Goal: Task Accomplishment & Management: Complete application form

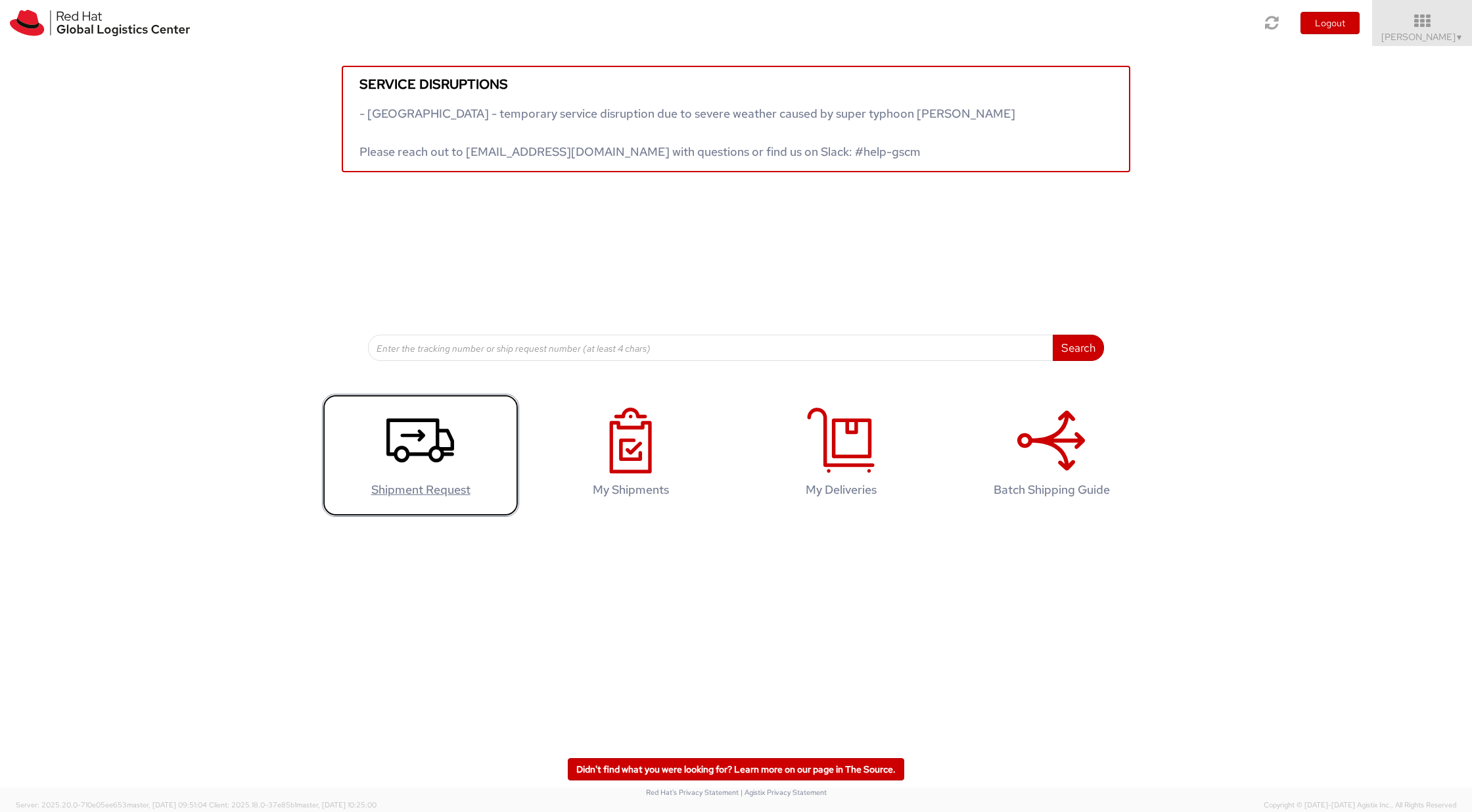
click at [421, 430] on icon at bounding box center [420, 440] width 68 height 66
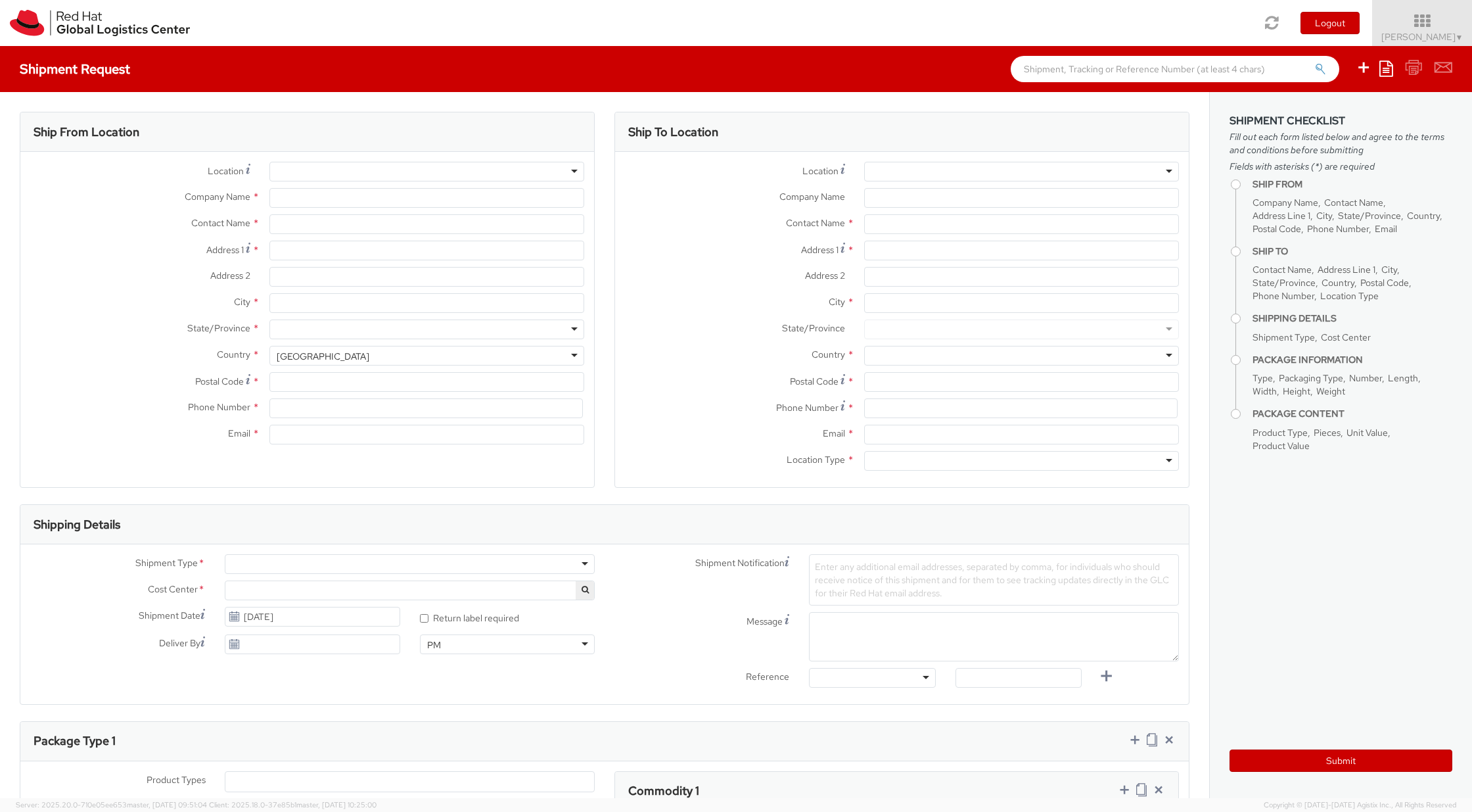
select select "667"
select select
type input "Red Hat"
type input "[PERSON_NAME]"
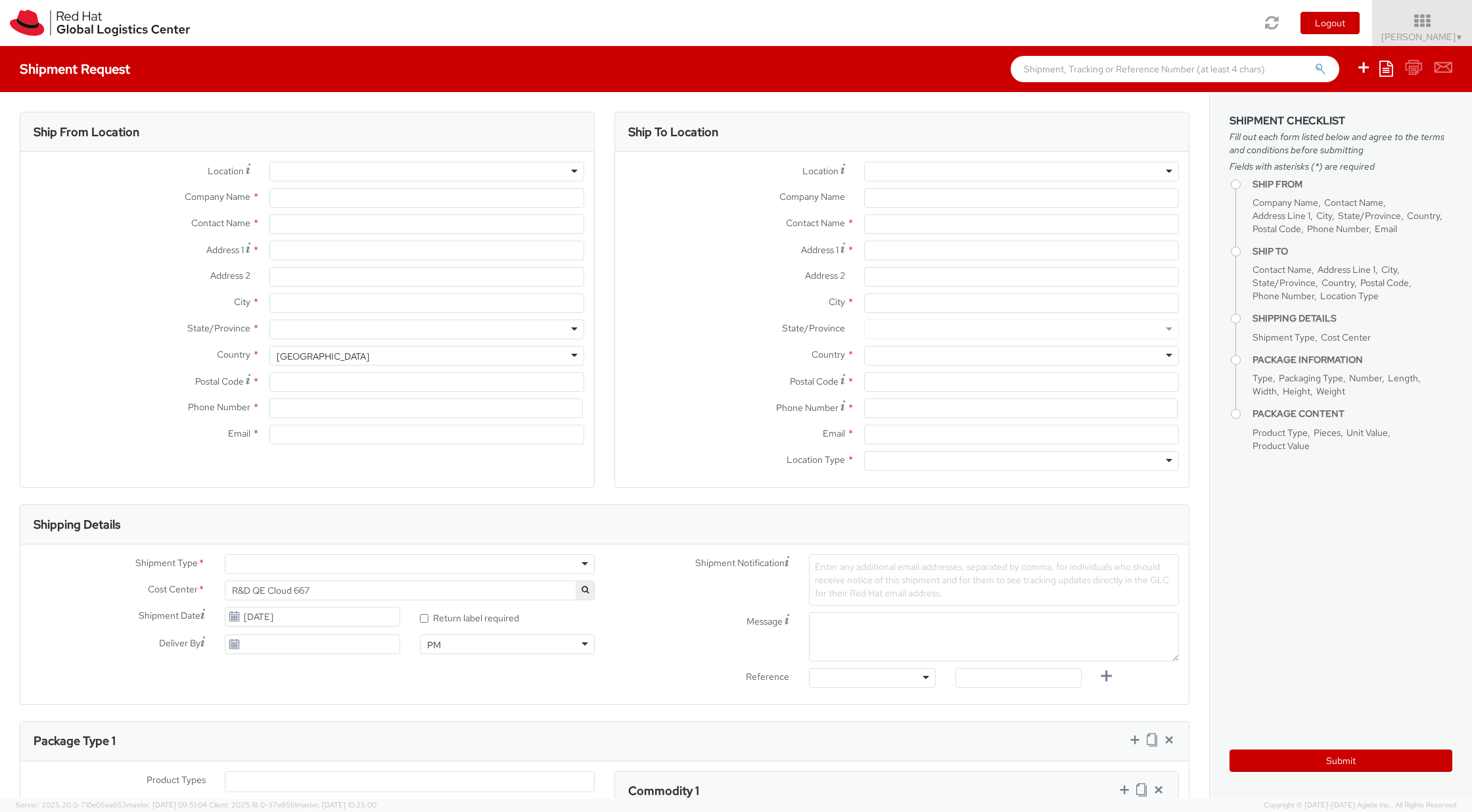
type input "[EMAIL_ADDRESS][DOMAIN_NAME]"
